Goal: Contribute content

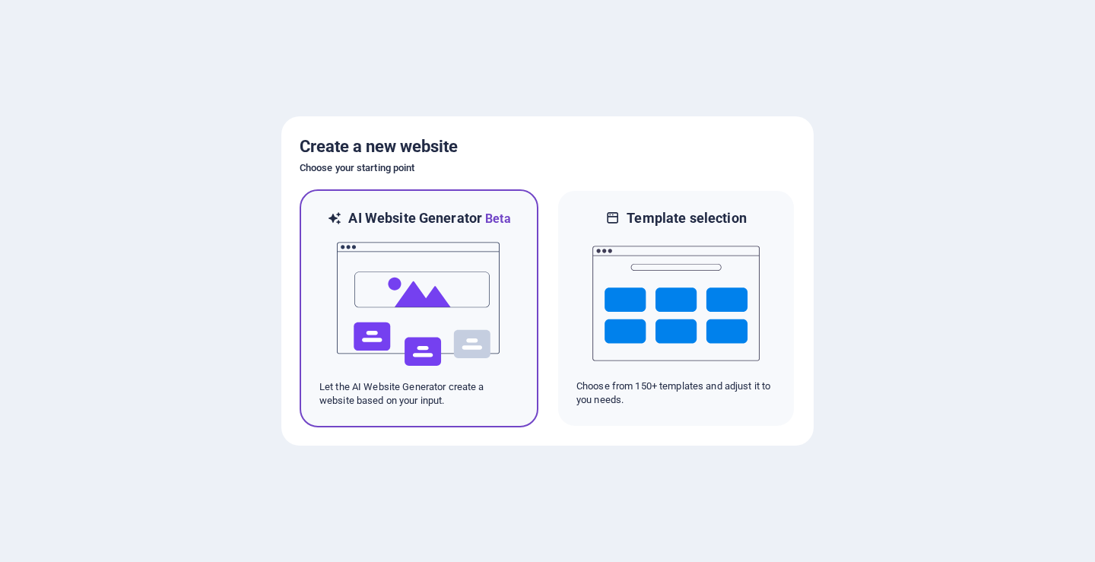
click at [452, 303] on img at bounding box center [418, 304] width 167 height 152
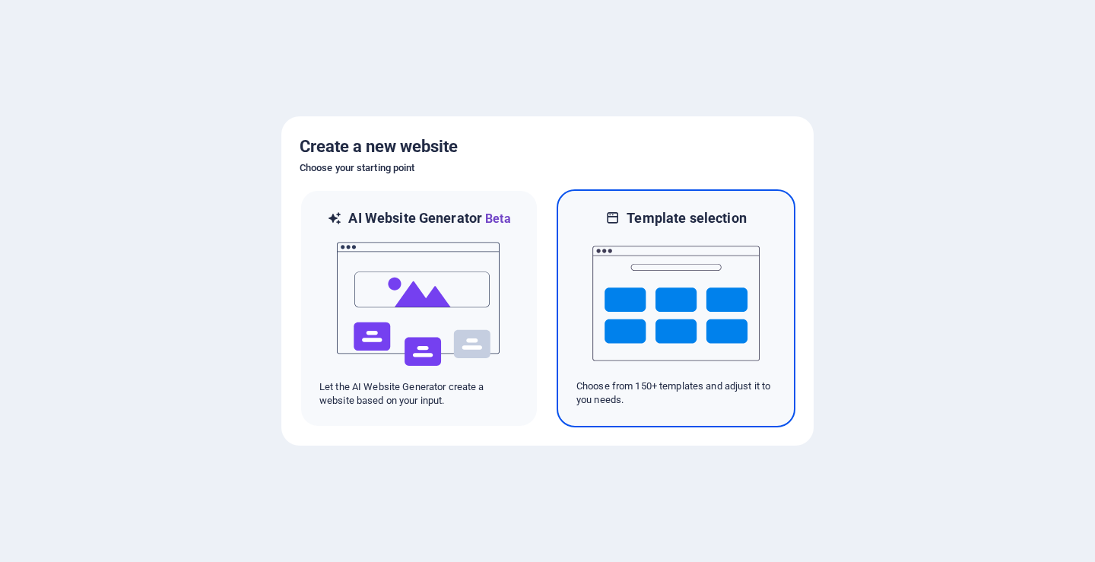
click at [720, 337] on img at bounding box center [675, 303] width 167 height 152
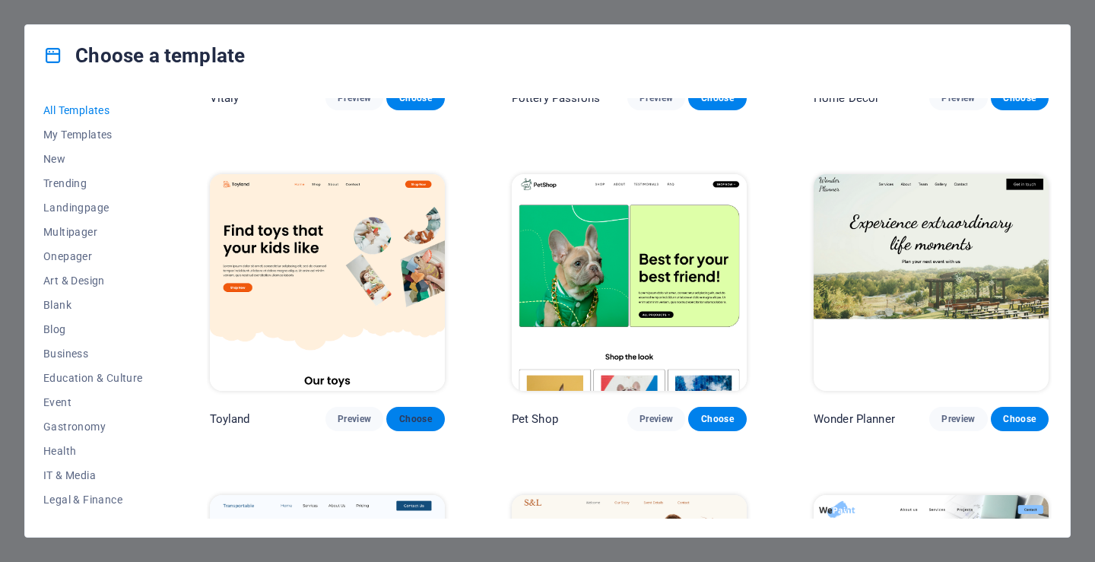
scroll to position [912, 0]
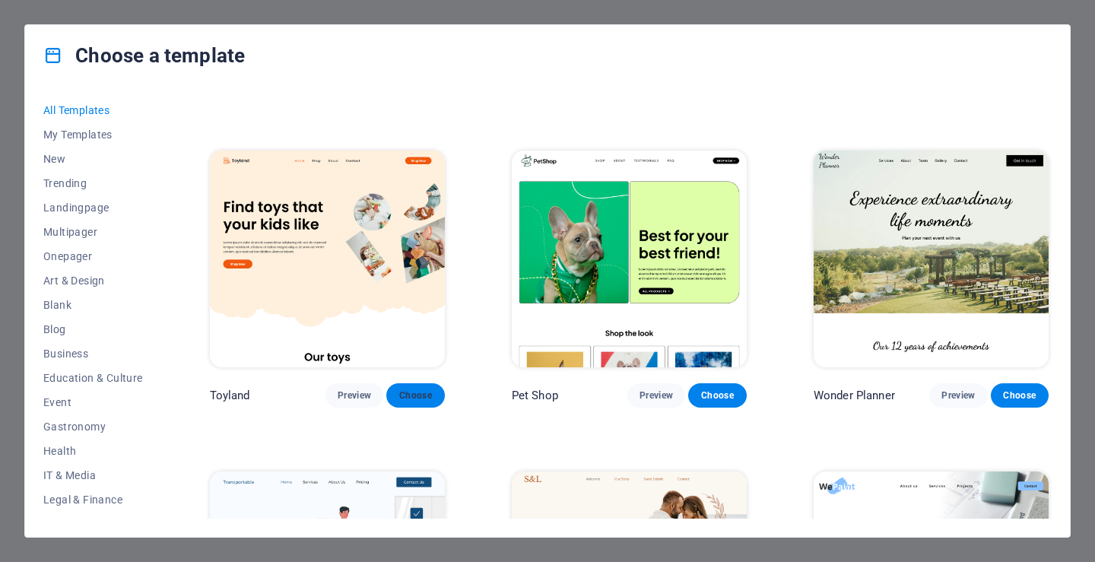
click at [415, 389] on span "Choose" at bounding box center [414, 395] width 33 height 12
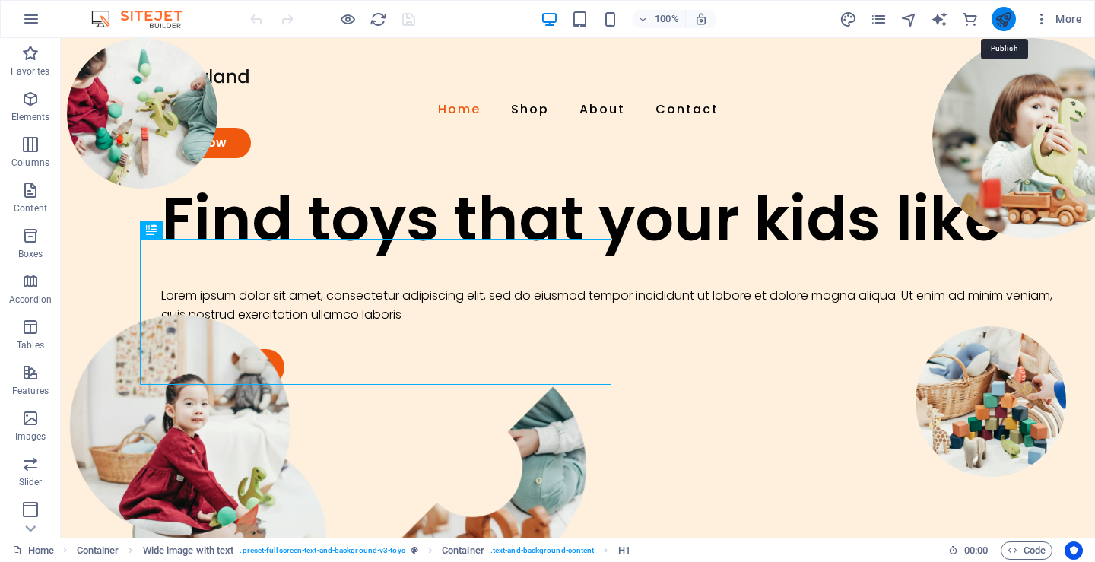
click at [1001, 24] on icon "publish" at bounding box center [1002, 19] width 17 height 17
